Goal: Information Seeking & Learning: Learn about a topic

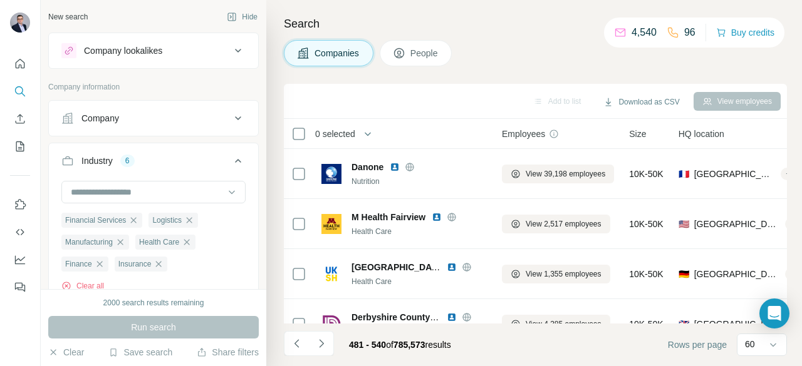
drag, startPoint x: 0, startPoint y: 0, endPoint x: 560, endPoint y: 40, distance: 561.4
click at [560, 40] on div "Companies People" at bounding box center [535, 53] width 503 height 26
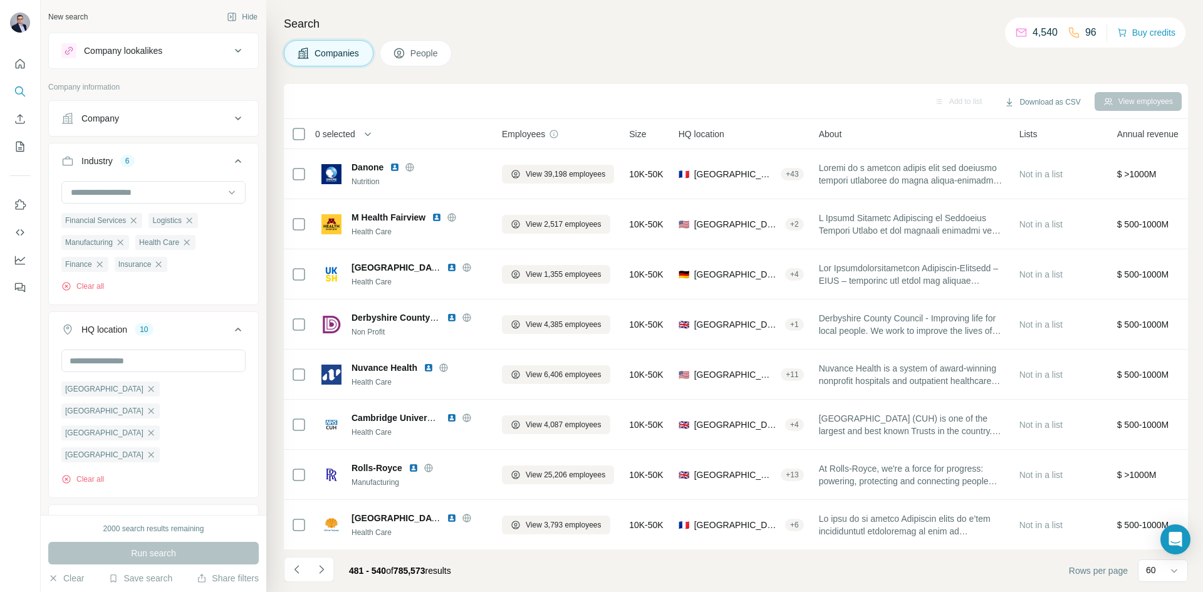
click at [86, 366] on div "2000 search results remaining" at bounding box center [153, 528] width 210 height 11
click at [111, 366] on div "2000 search results remaining" at bounding box center [153, 528] width 101 height 11
click at [178, 366] on input "text" at bounding box center [153, 360] width 184 height 23
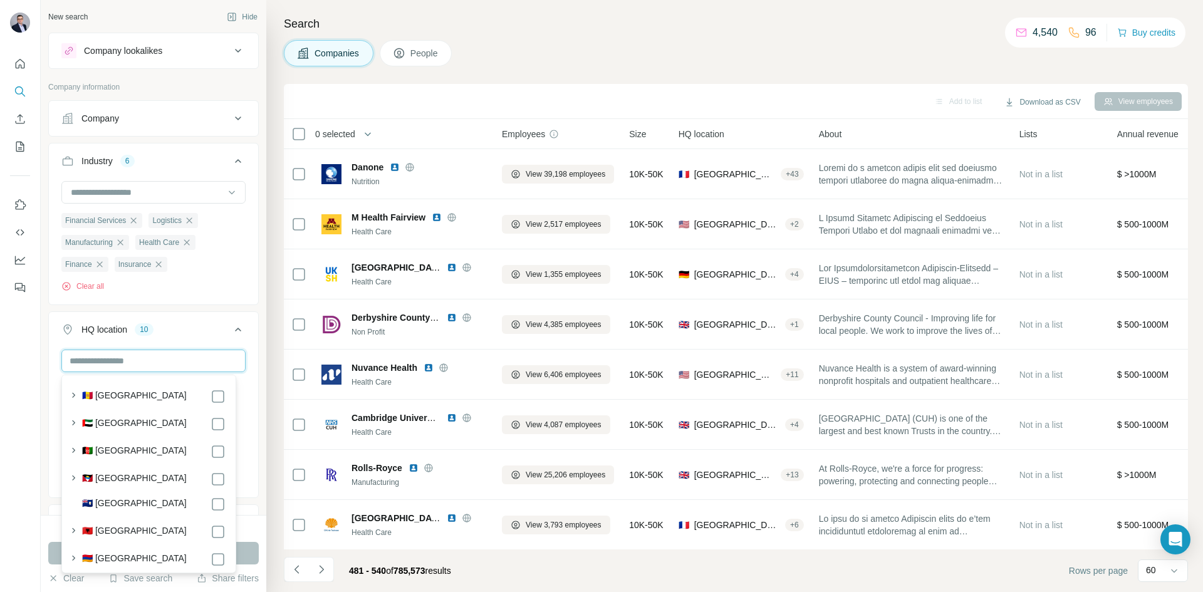
click at [202, 361] on input "text" at bounding box center [153, 360] width 184 height 23
click at [230, 333] on icon at bounding box center [237, 329] width 15 height 15
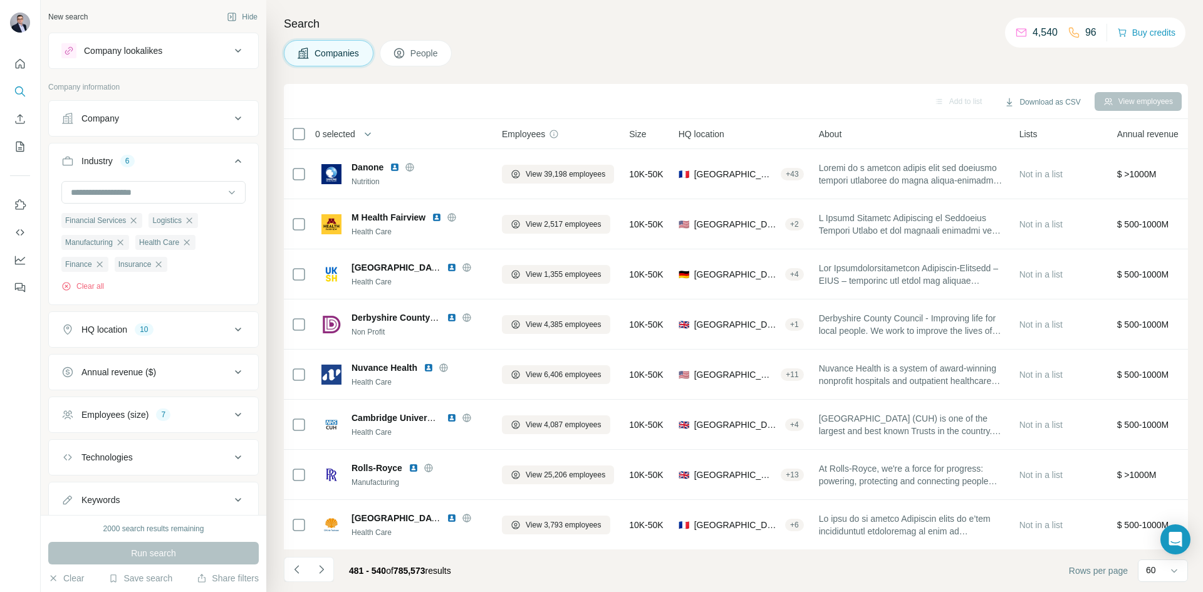
click at [201, 366] on div "Run search" at bounding box center [153, 553] width 210 height 23
click at [178, 315] on button "HQ location 10" at bounding box center [153, 329] width 209 height 30
drag, startPoint x: 396, startPoint y: 568, endPoint x: 426, endPoint y: 567, distance: 29.4
click at [425, 366] on span "785,573" at bounding box center [409, 571] width 32 height 10
click at [428, 366] on div "481 - 540 of 785,573 results" at bounding box center [400, 571] width 122 height 28
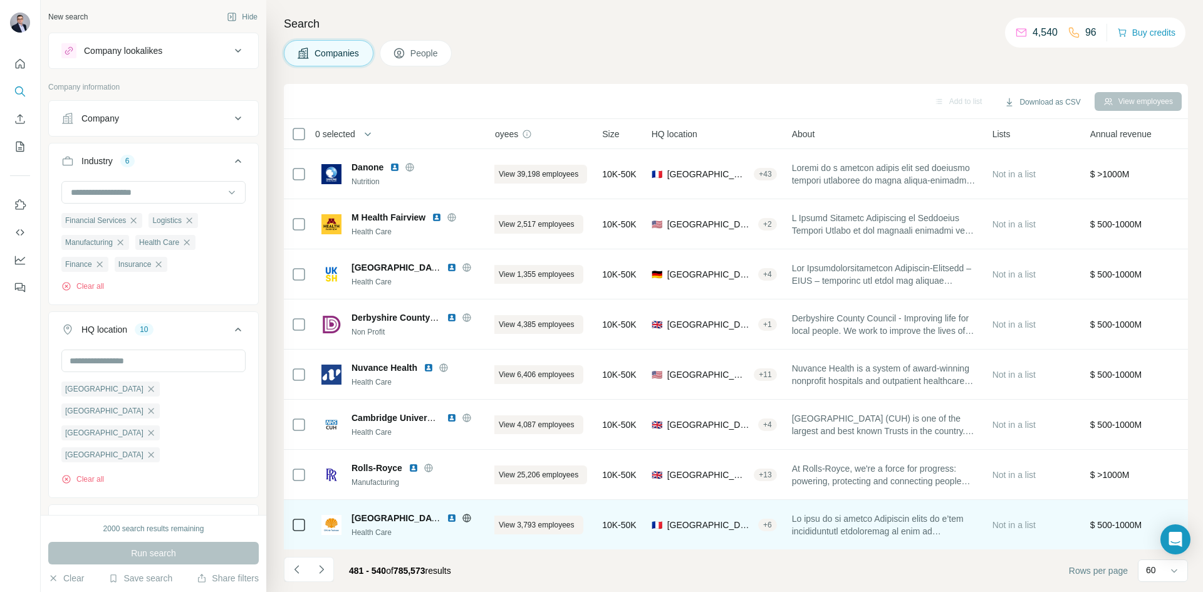
scroll to position [0, 24]
